Goal: Navigation & Orientation: Understand site structure

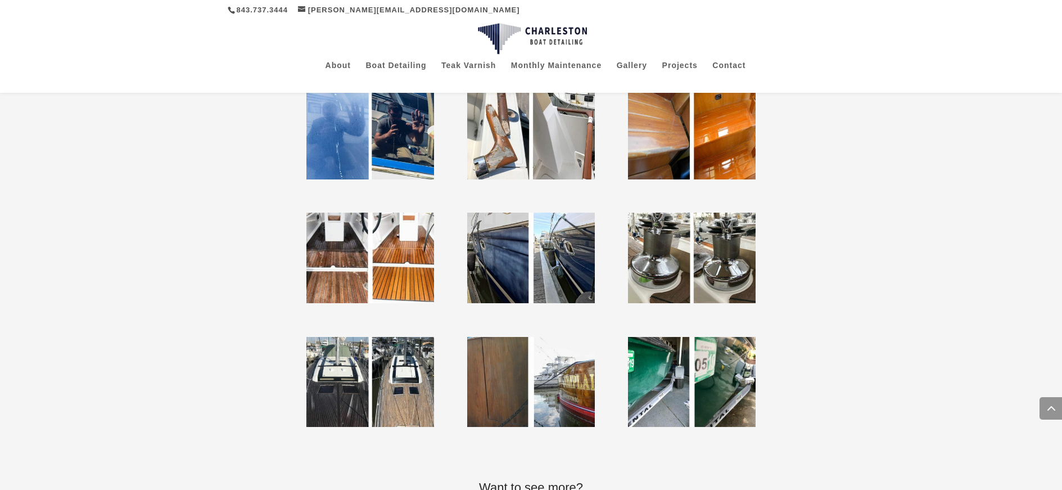
scroll to position [2961, 0]
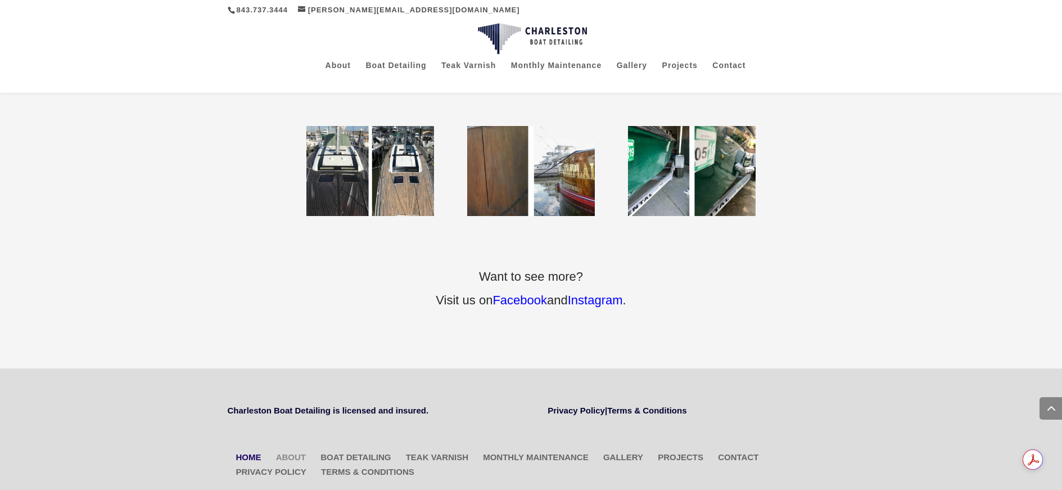
click at [295, 452] on link "About" at bounding box center [291, 457] width 30 height 10
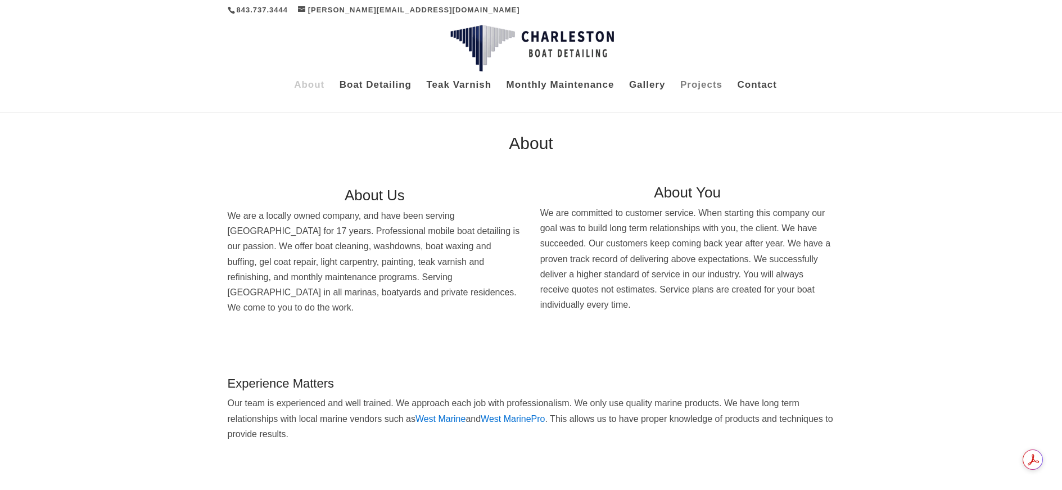
click at [707, 81] on link "Projects" at bounding box center [701, 90] width 42 height 19
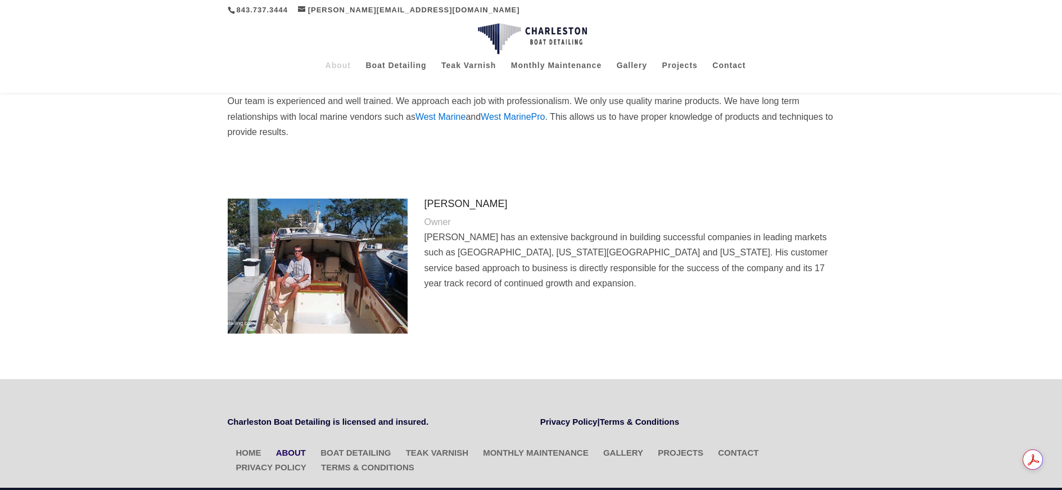
scroll to position [295, 0]
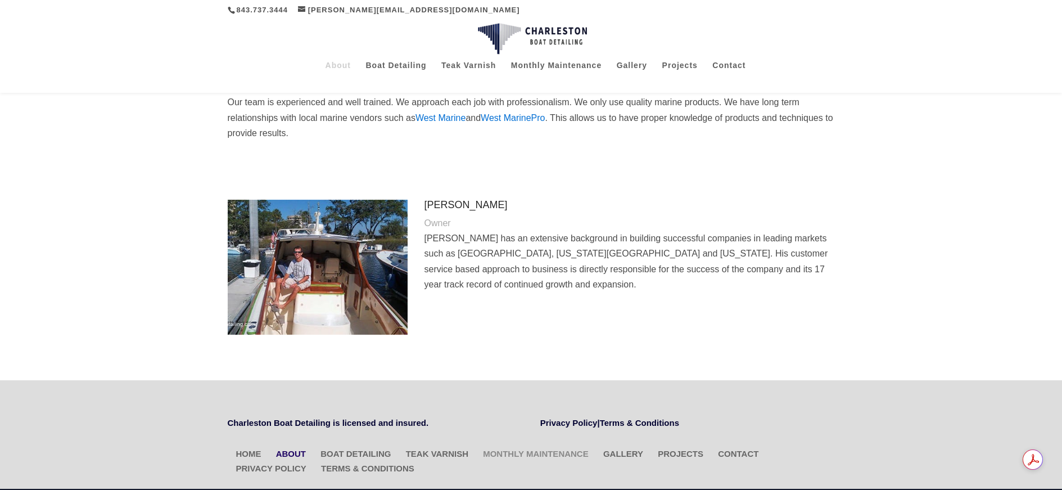
click at [515, 448] on link "Monthly Maintenance" at bounding box center [536, 453] width 106 height 10
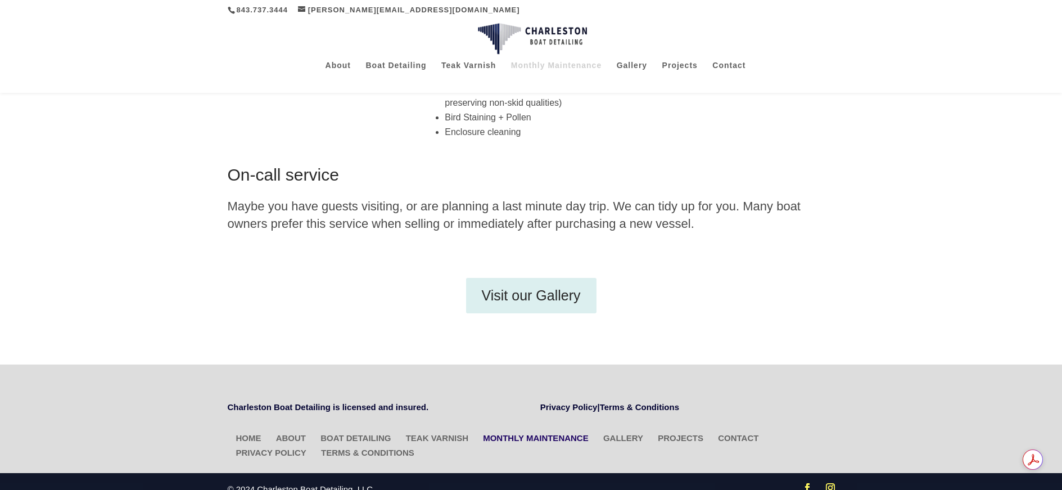
scroll to position [374, 0]
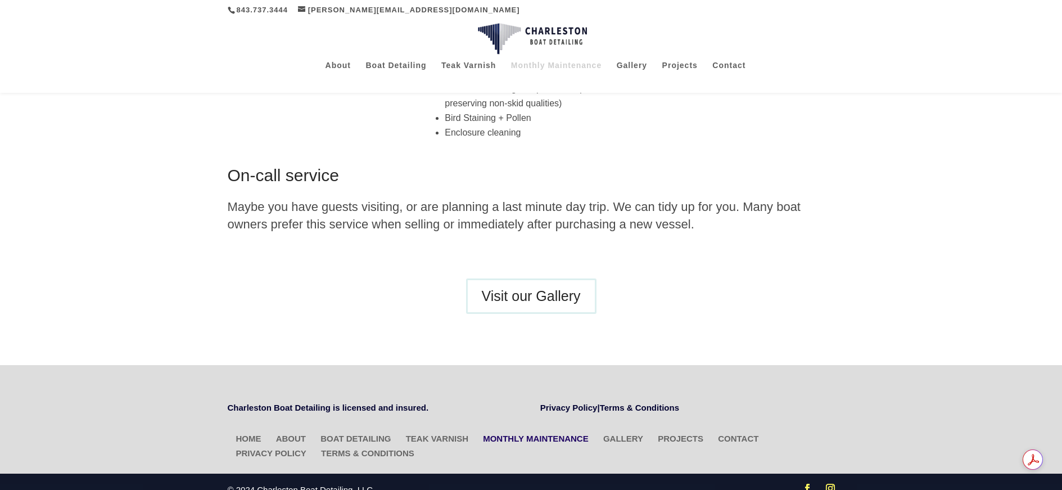
click at [564, 278] on link "Visit our Gallery" at bounding box center [531, 296] width 130 height 36
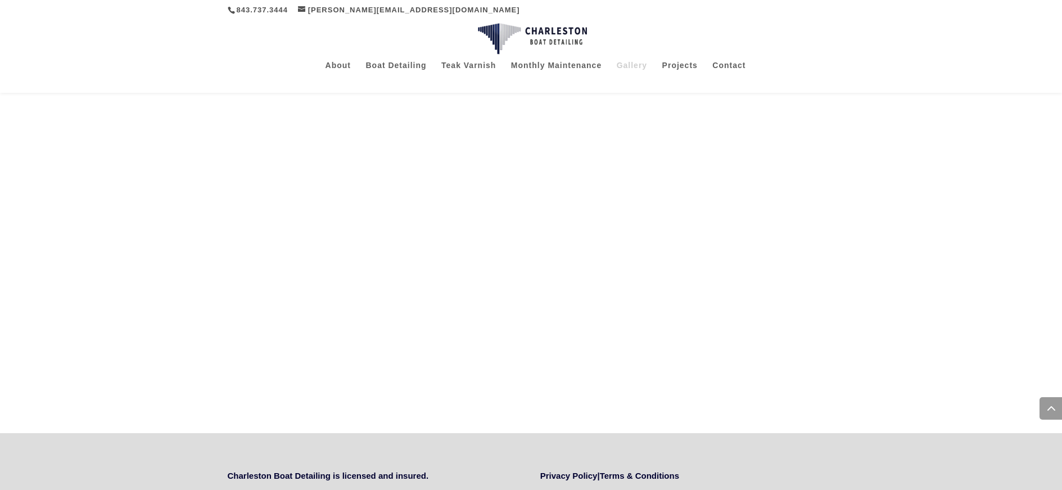
scroll to position [2619, 0]
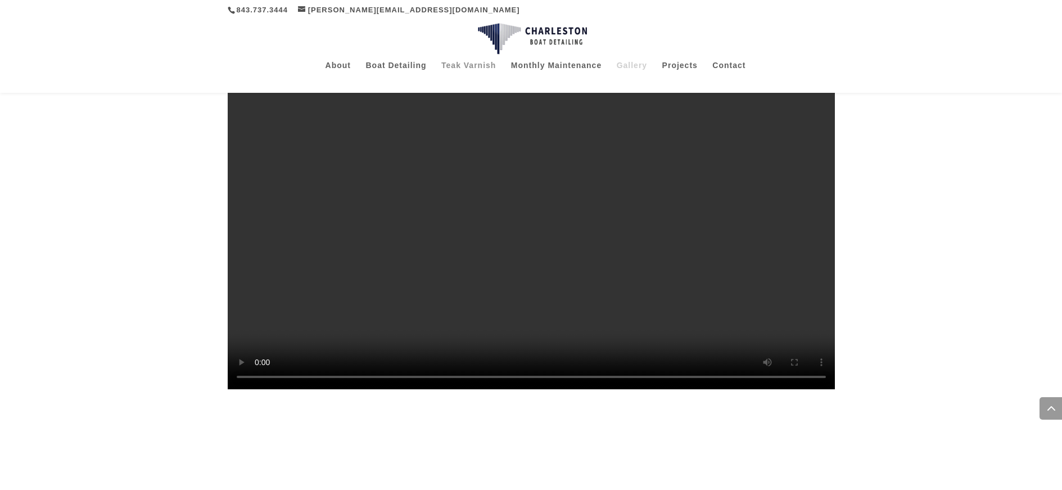
click at [457, 62] on link "Teak Varnish" at bounding box center [468, 70] width 55 height 19
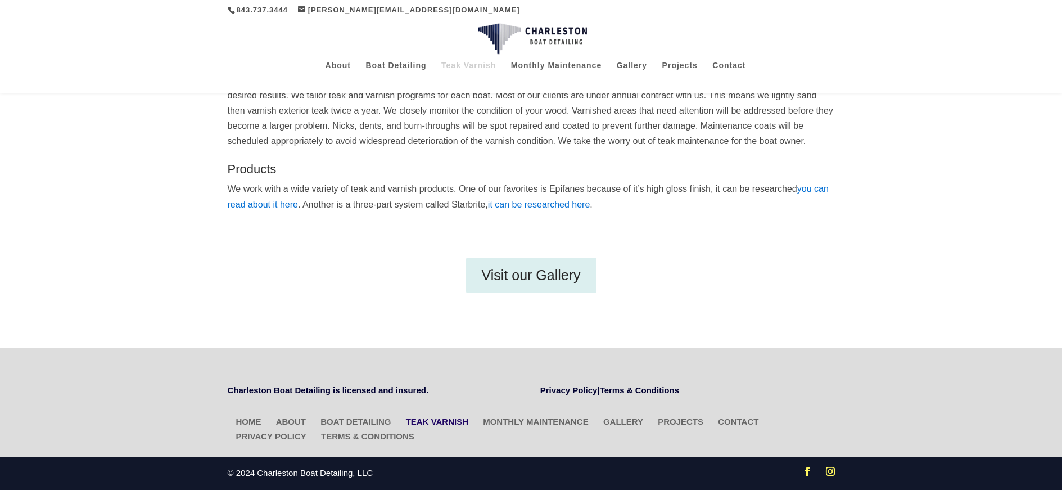
scroll to position [192, 0]
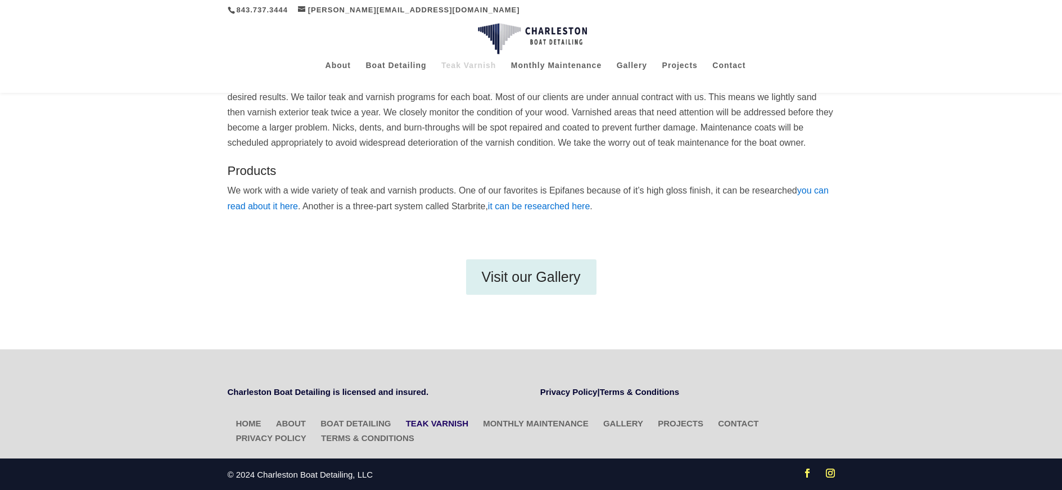
click at [263, 199] on link "you can read about it here" at bounding box center [528, 197] width 601 height 25
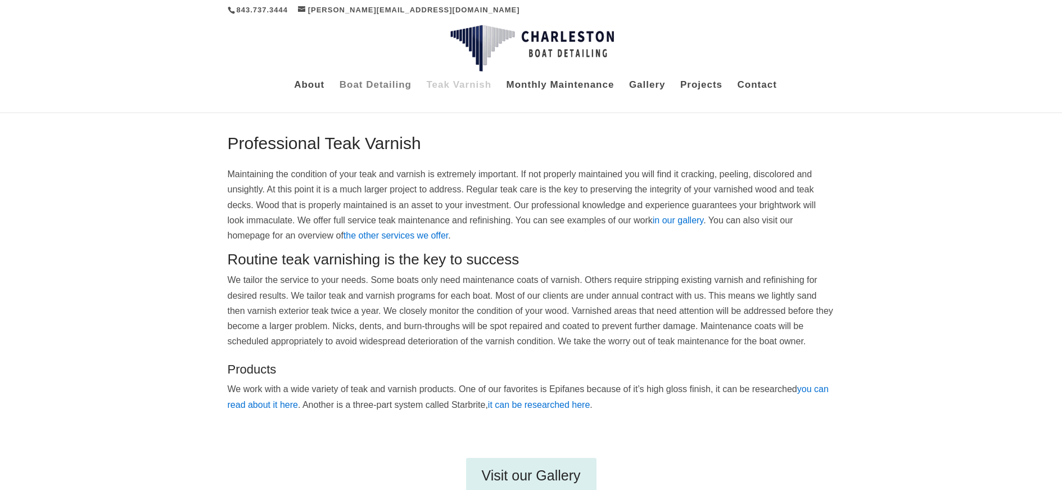
click at [368, 81] on link "Boat Detailing" at bounding box center [375, 90] width 72 height 19
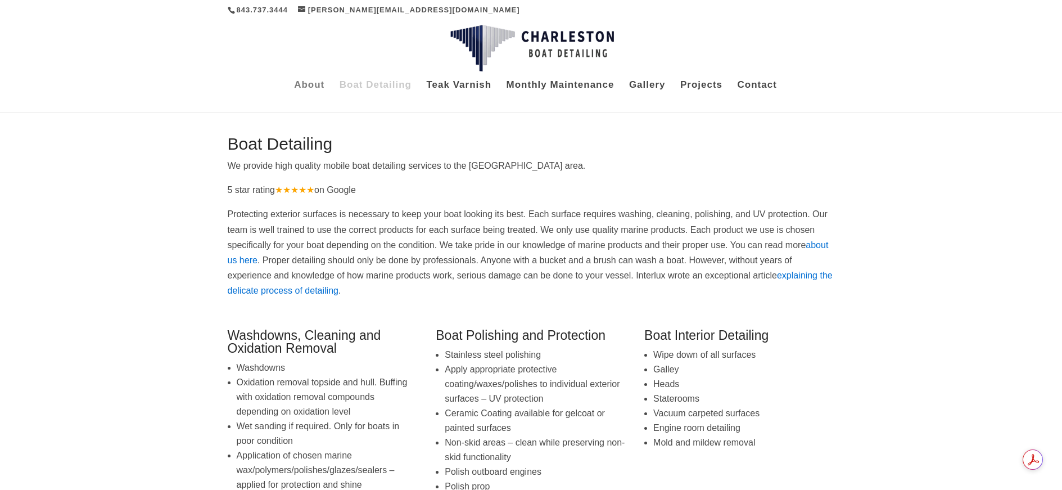
click at [306, 81] on link "About" at bounding box center [309, 90] width 30 height 19
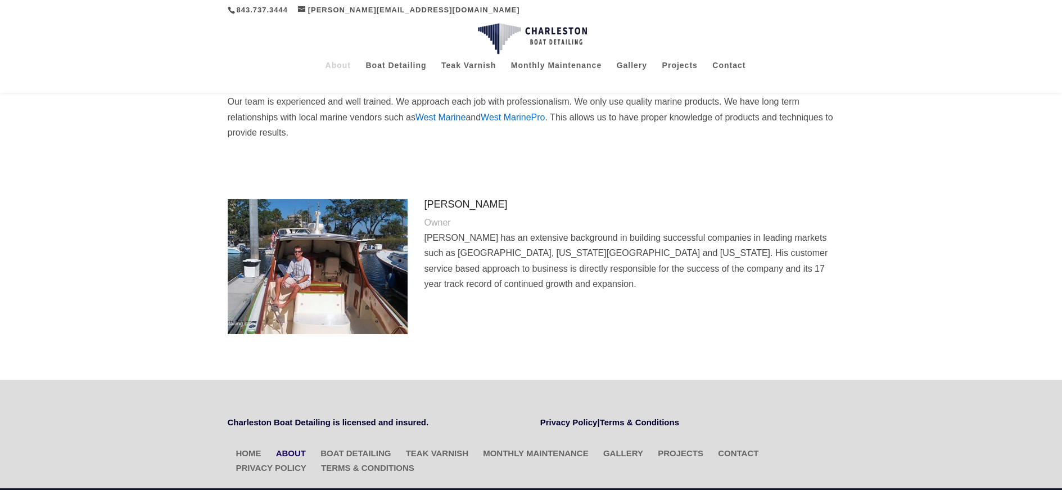
scroll to position [295, 0]
